Goal: Navigation & Orientation: Find specific page/section

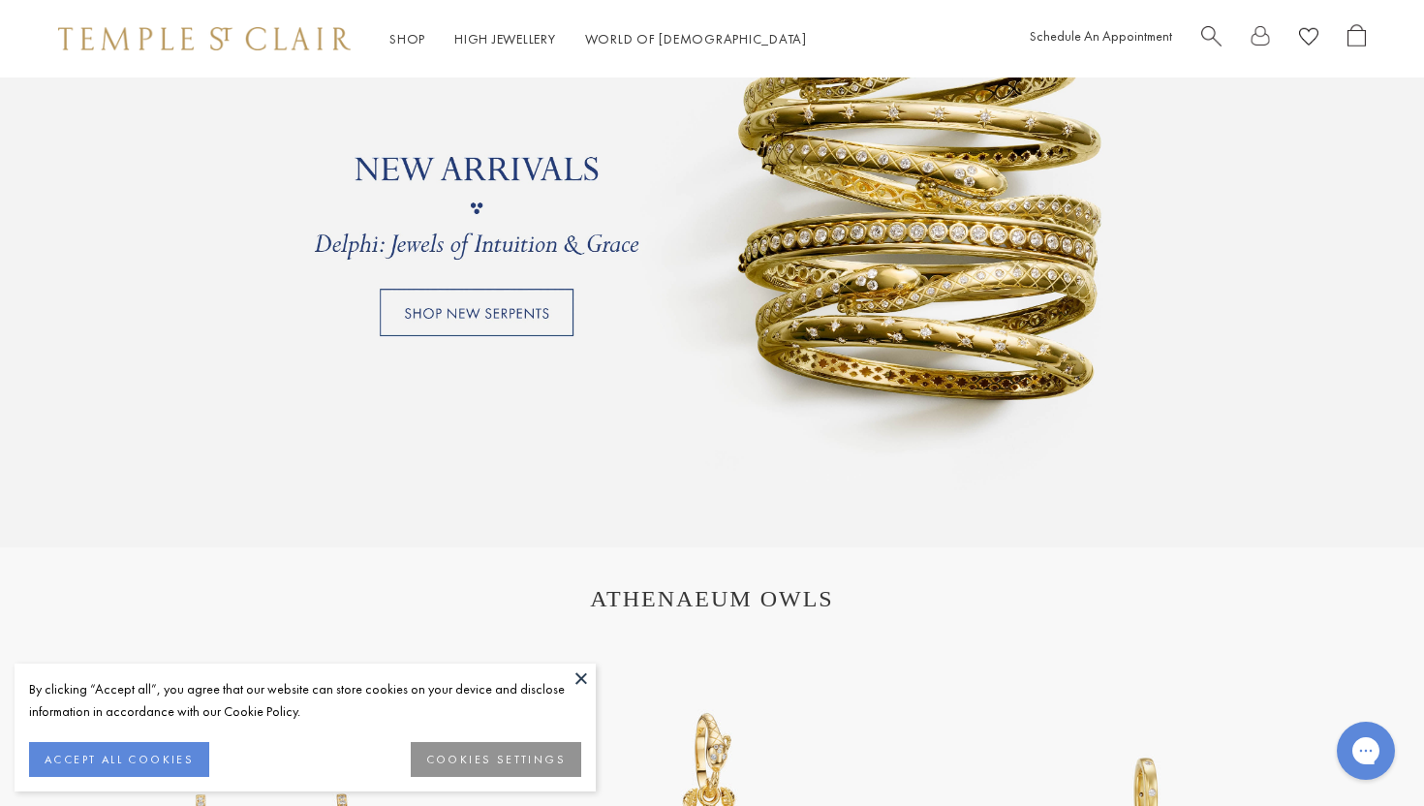
scroll to position [1992, 0]
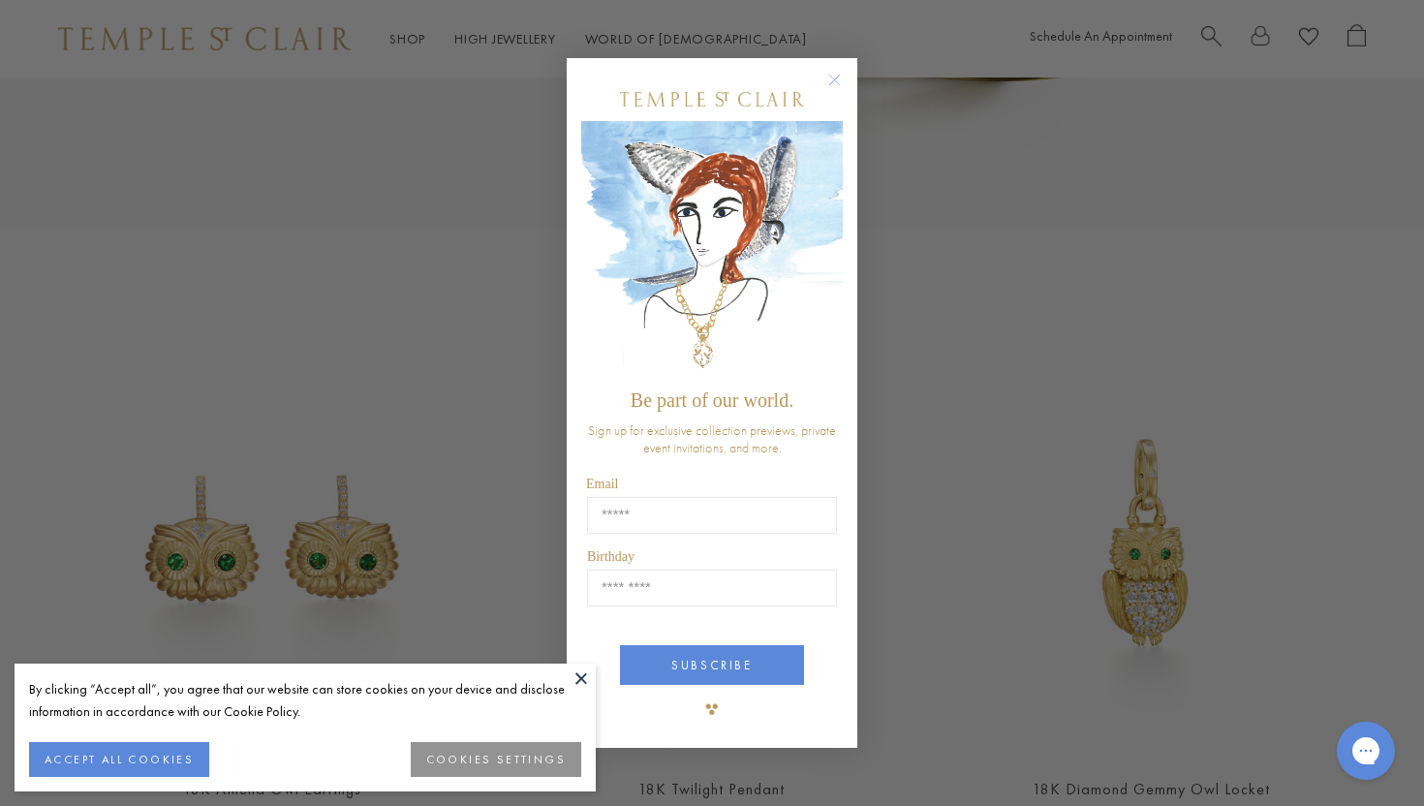
click at [838, 82] on circle "Close dialog" at bounding box center [834, 80] width 23 height 23
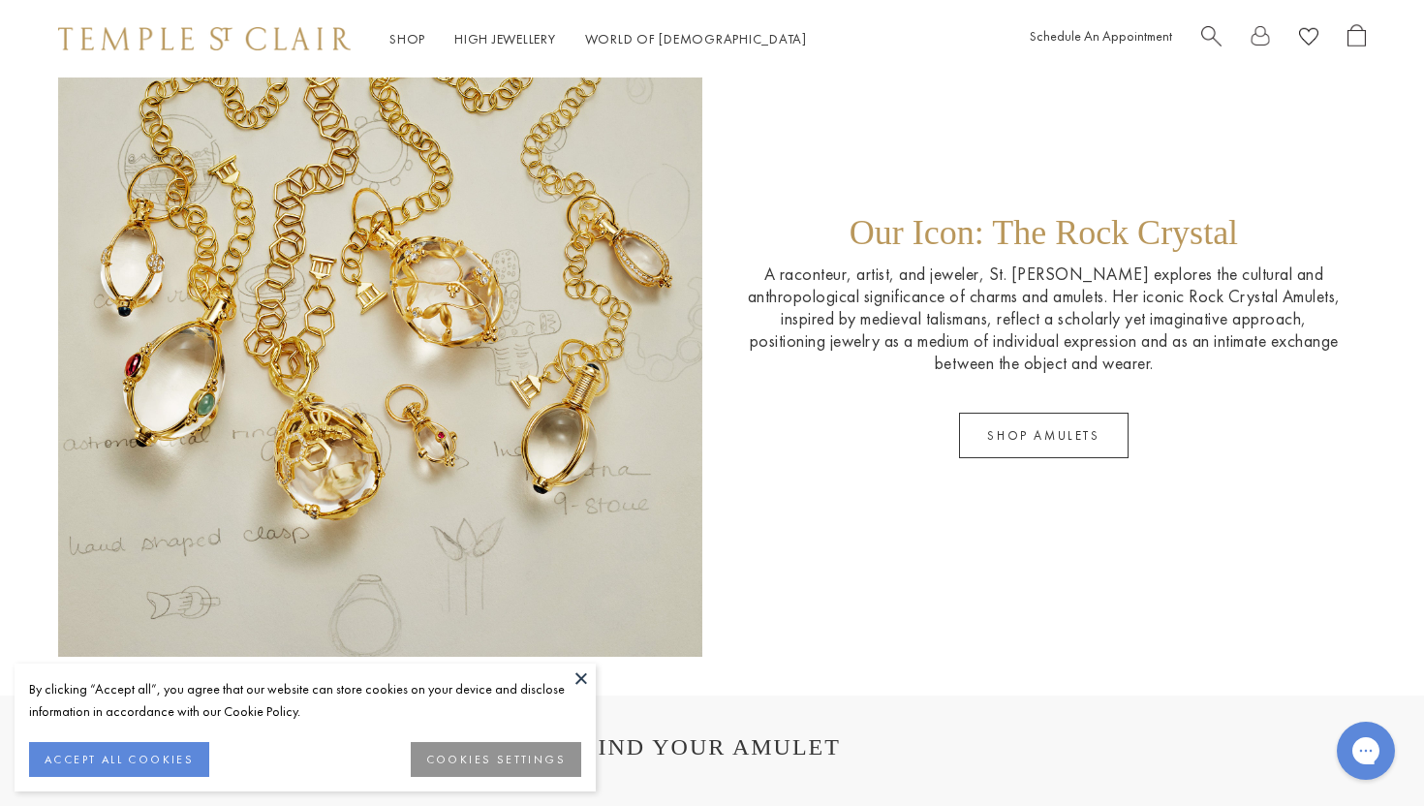
scroll to position [2997, 0]
click at [448, 374] on img at bounding box center [380, 333] width 644 height 644
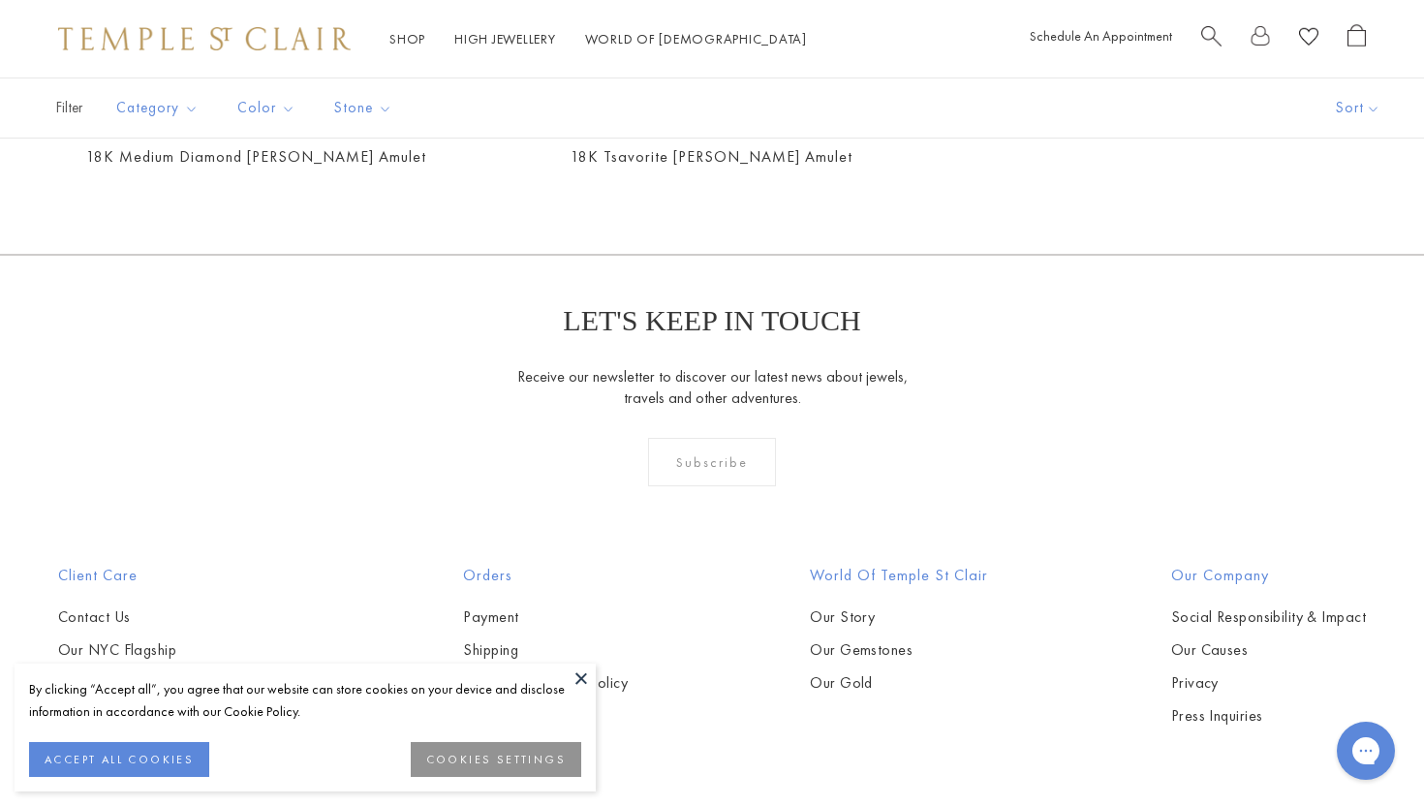
scroll to position [3698, 0]
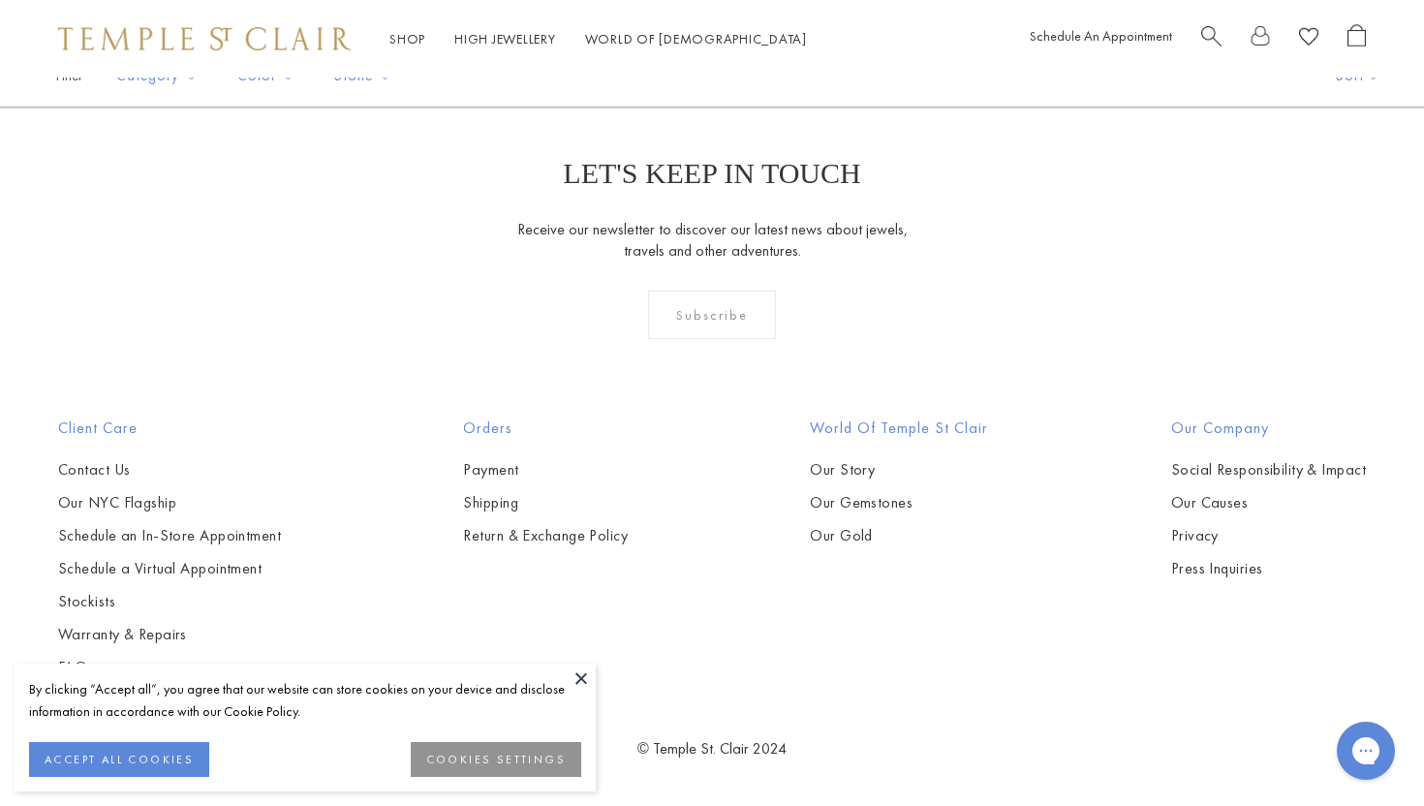
click at [576, 680] on button at bounding box center [581, 677] width 29 height 29
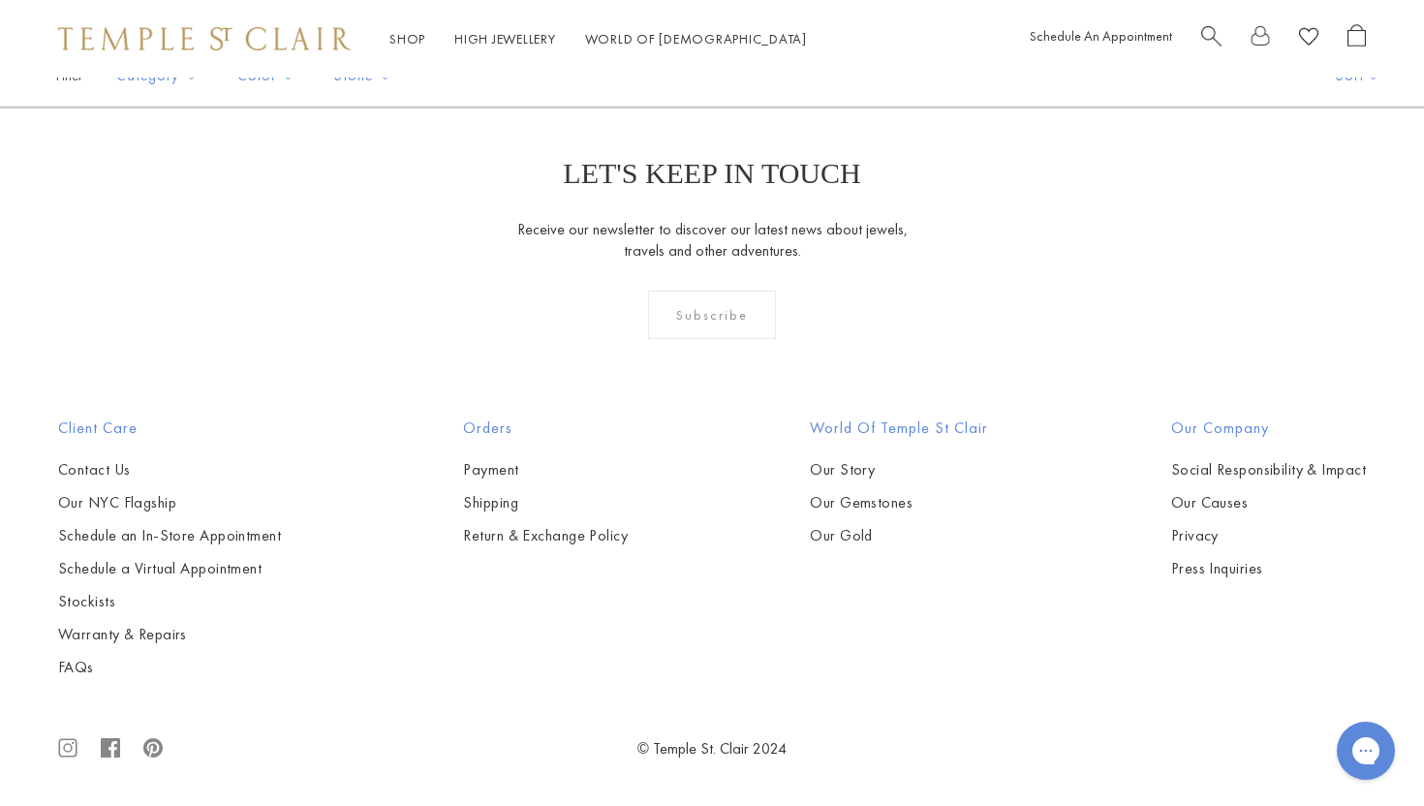
scroll to position [5962, 0]
click at [174, 46] on img at bounding box center [204, 38] width 292 height 23
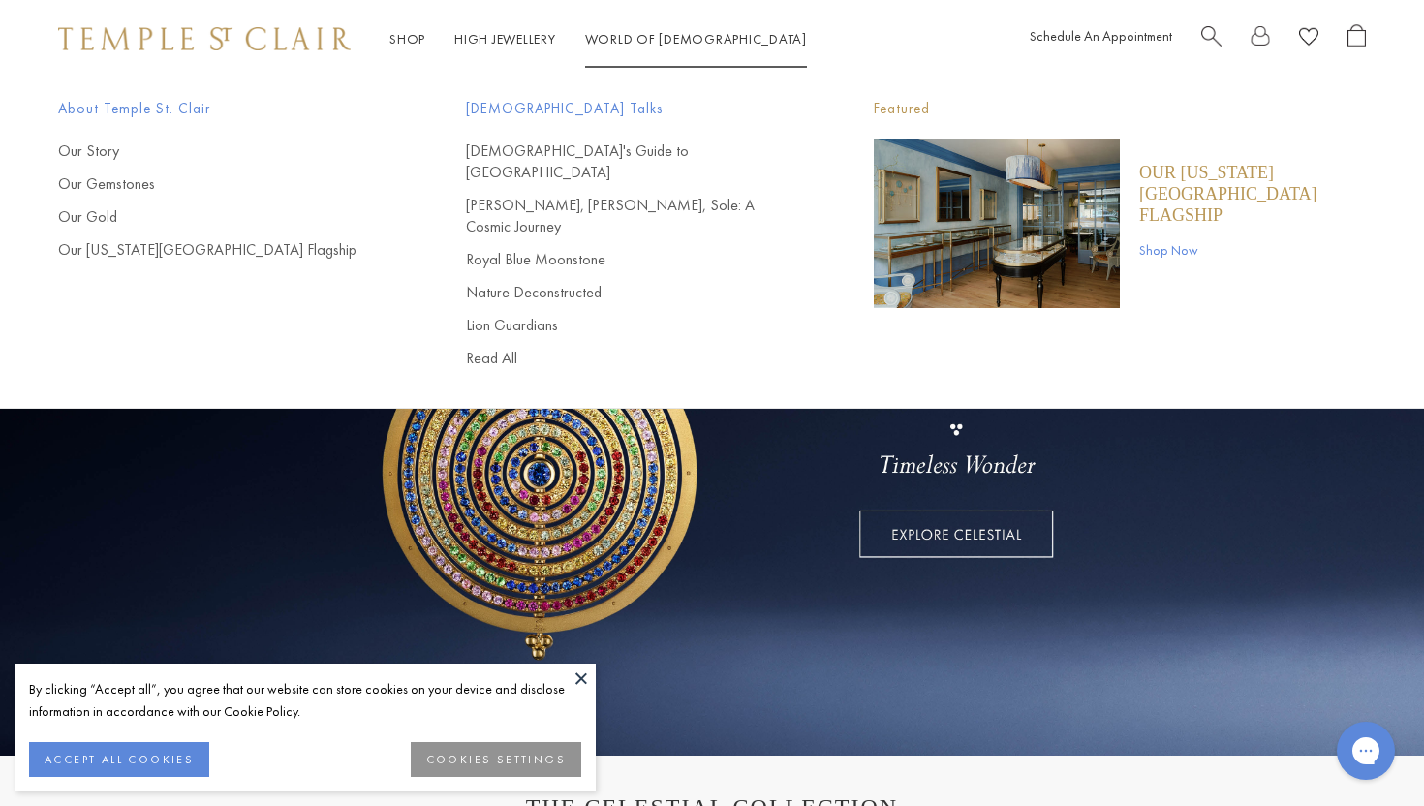
click at [975, 253] on img "Main navigation" at bounding box center [997, 222] width 246 height 169
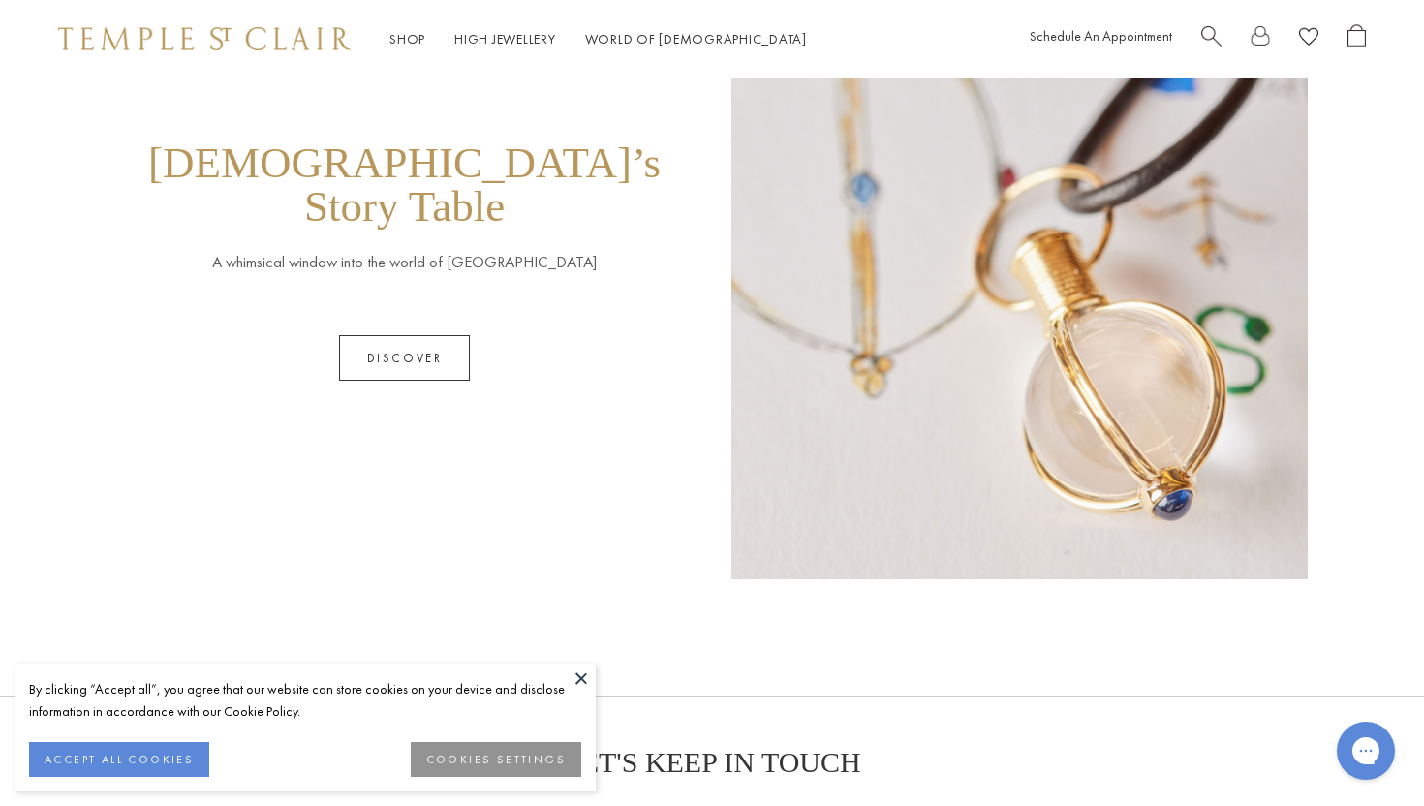
scroll to position [1580, 0]
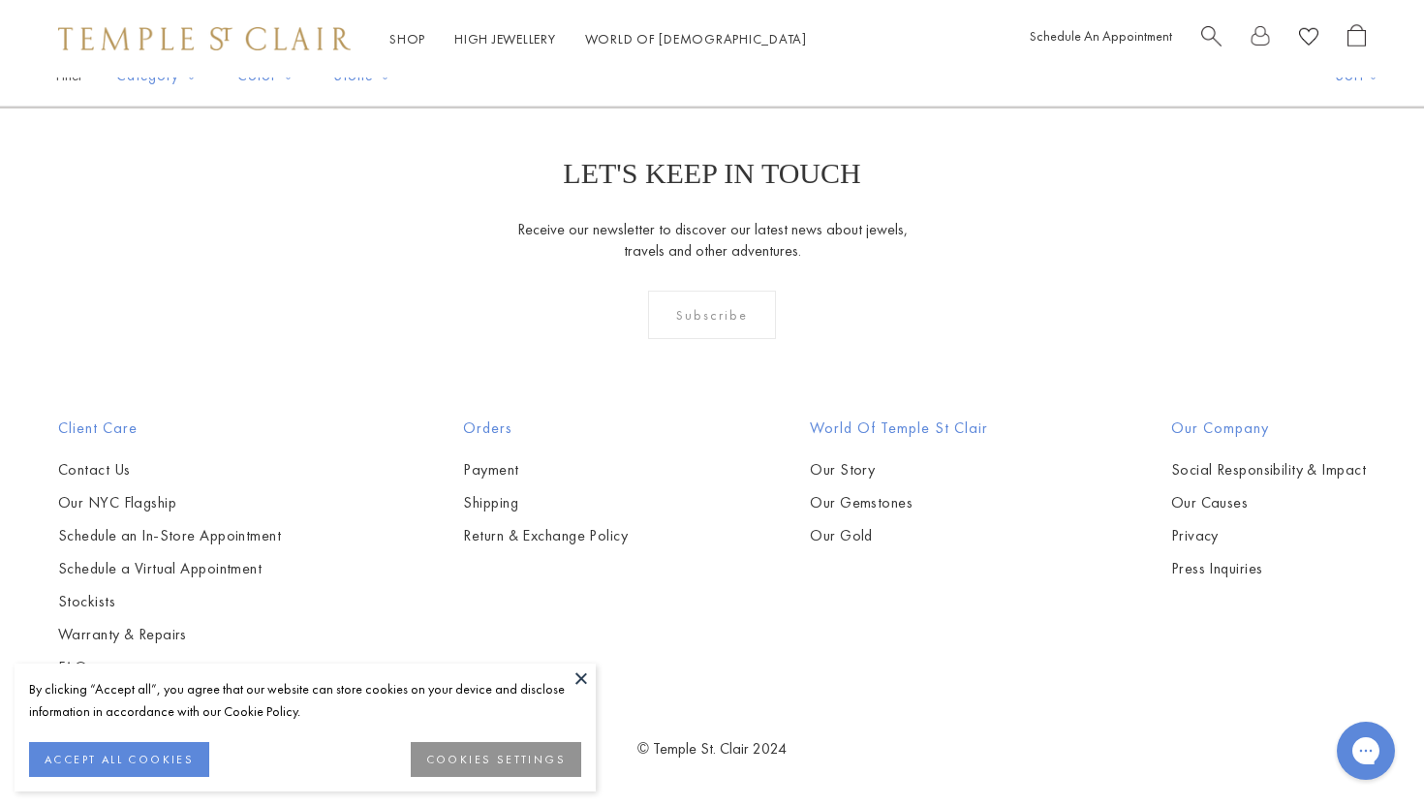
scroll to position [11507, 0]
